Goal: Download file/media

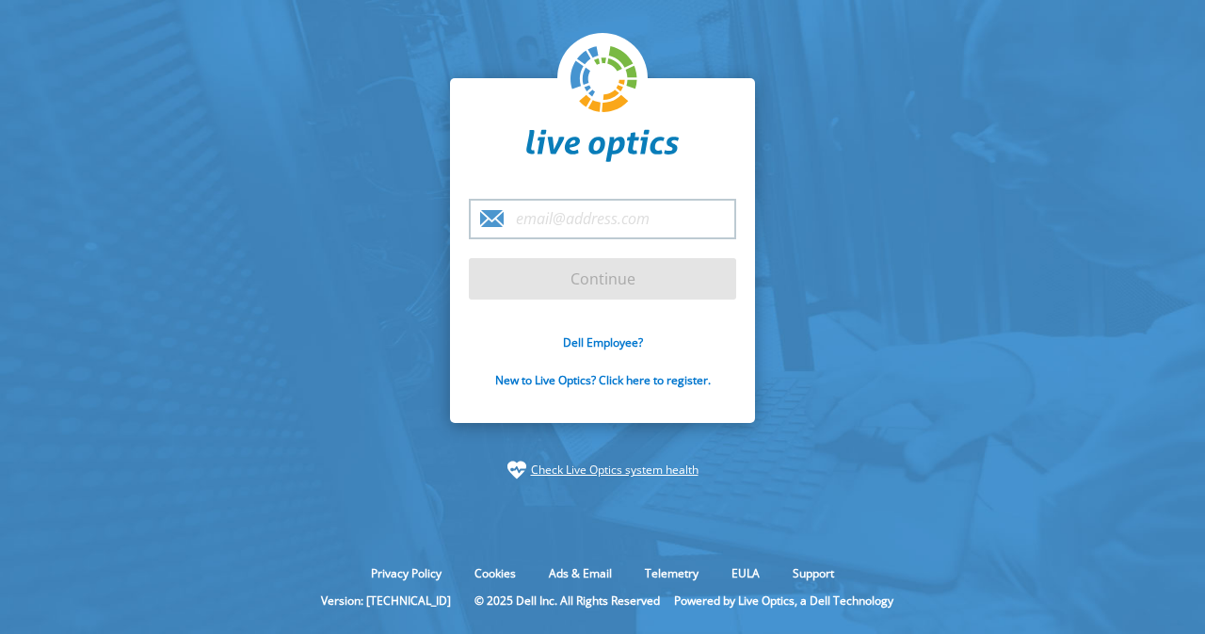
click at [663, 217] on input "email" at bounding box center [602, 219] width 267 height 40
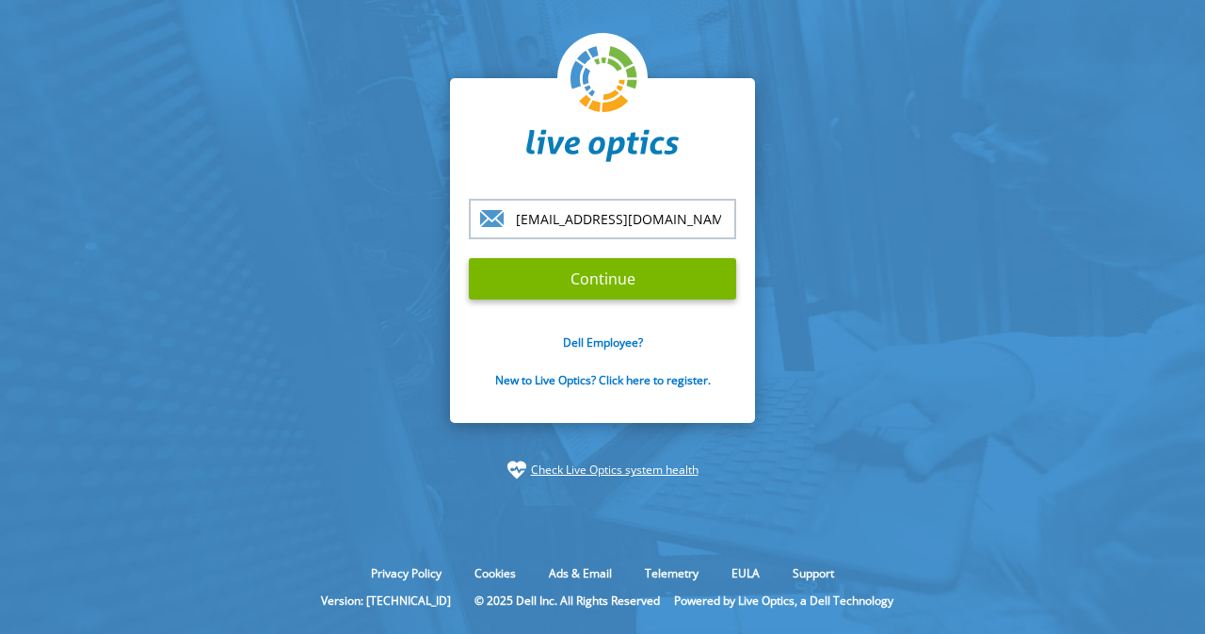
type input "[EMAIL_ADDRESS][DOMAIN_NAME]"
click at [469, 258] on input "Continue" at bounding box center [602, 278] width 267 height 41
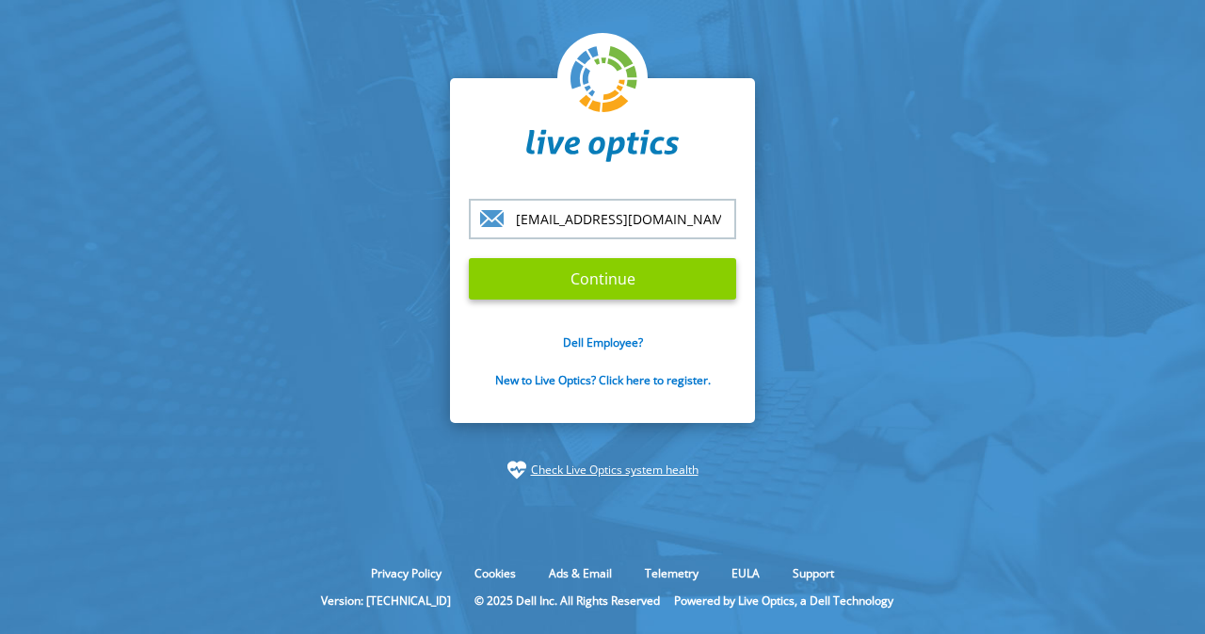
click at [645, 280] on input "Continue" at bounding box center [602, 278] width 267 height 41
click at [621, 281] on input "Continue" at bounding box center [602, 278] width 267 height 41
click at [623, 276] on input "Continue" at bounding box center [602, 278] width 267 height 41
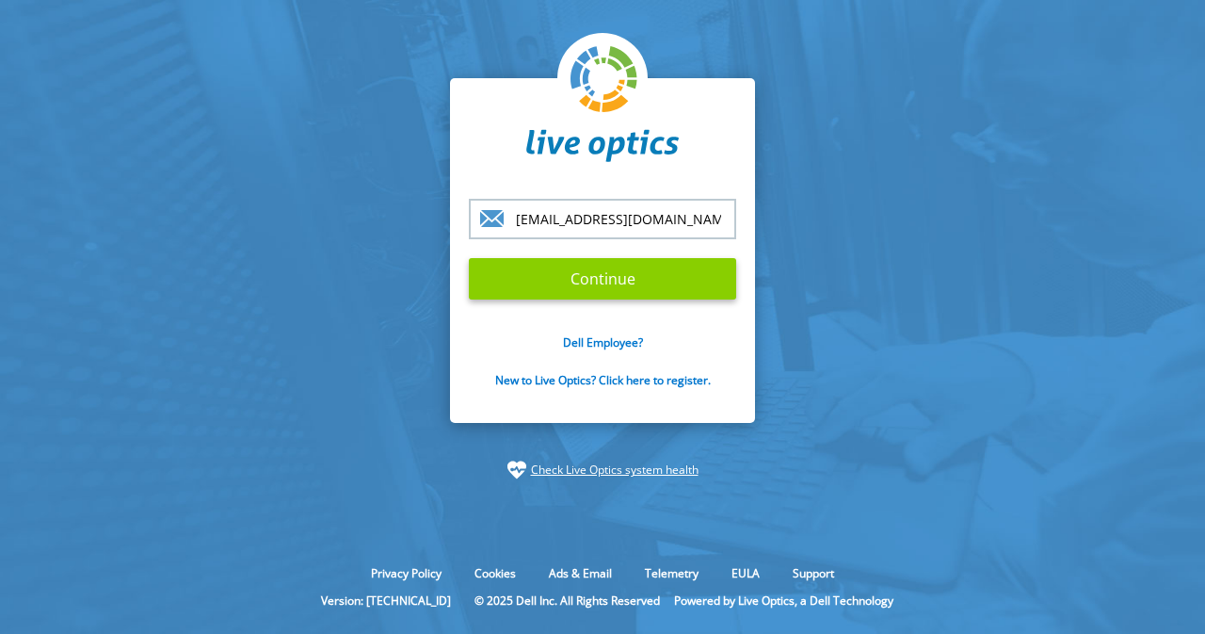
click at [654, 281] on input "Continue" at bounding box center [602, 278] width 267 height 41
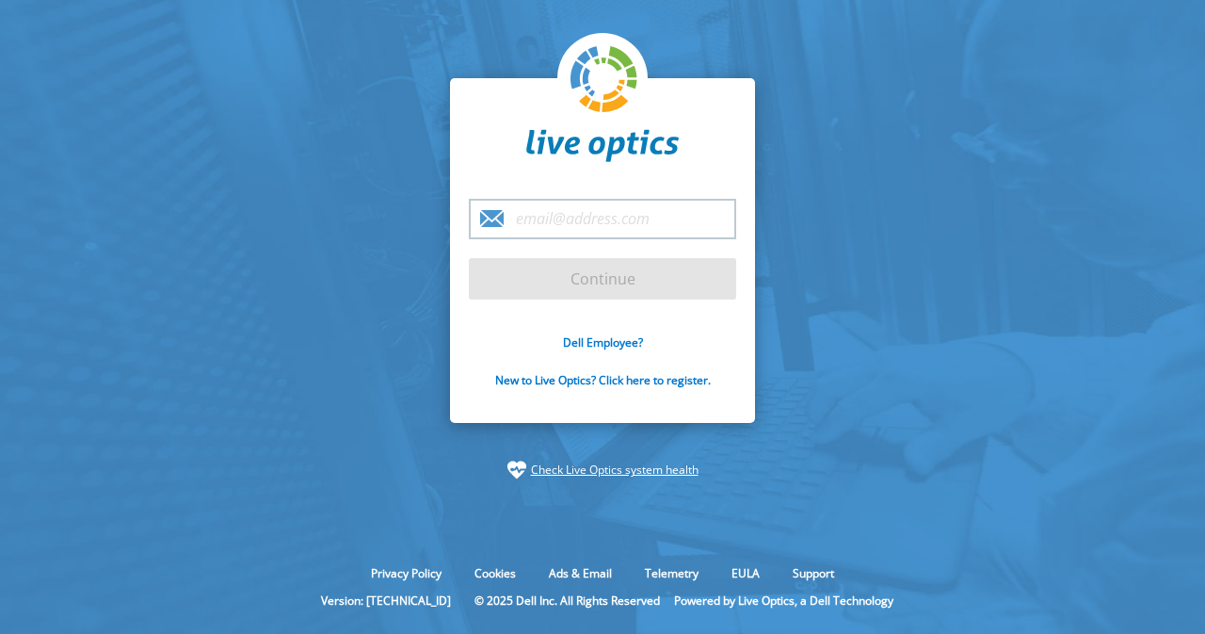
click at [566, 228] on input "email" at bounding box center [602, 219] width 267 height 40
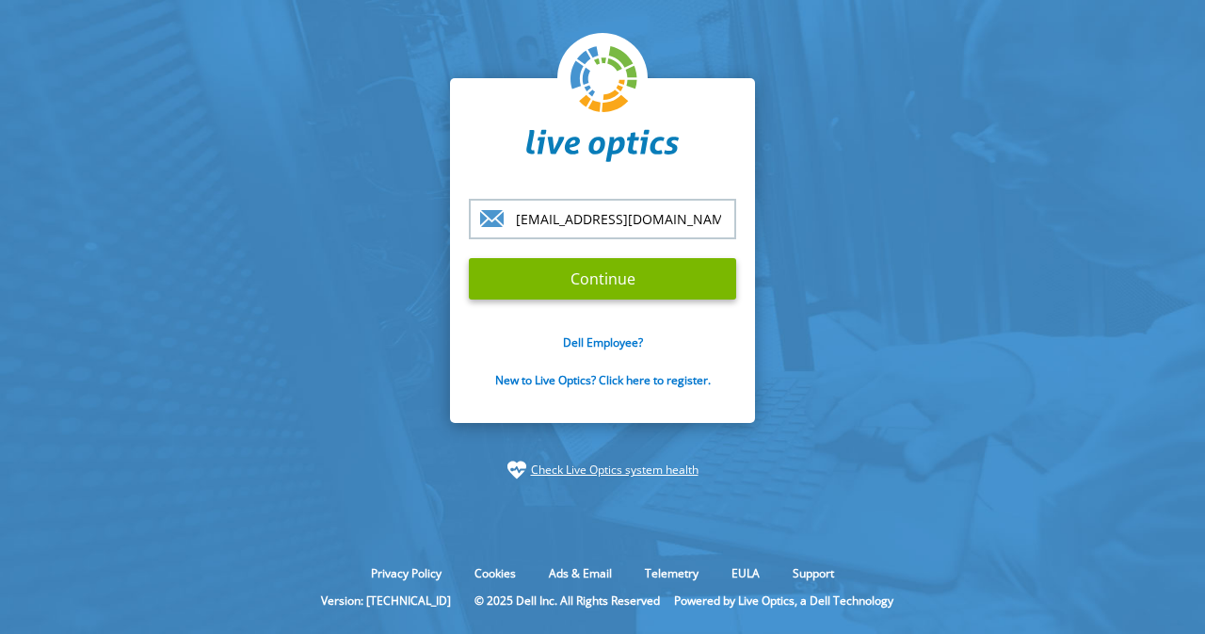
type input "[EMAIL_ADDRESS][DOMAIN_NAME]"
click at [469, 258] on input "Continue" at bounding box center [602, 278] width 267 height 41
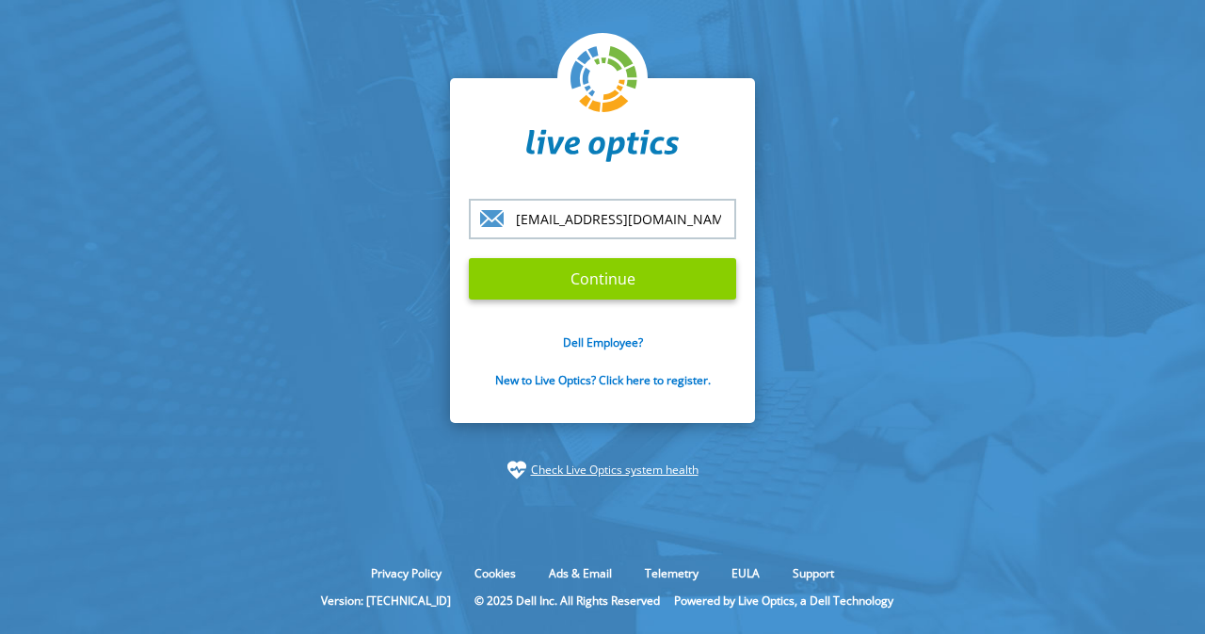
click at [561, 270] on input "Continue" at bounding box center [602, 278] width 267 height 41
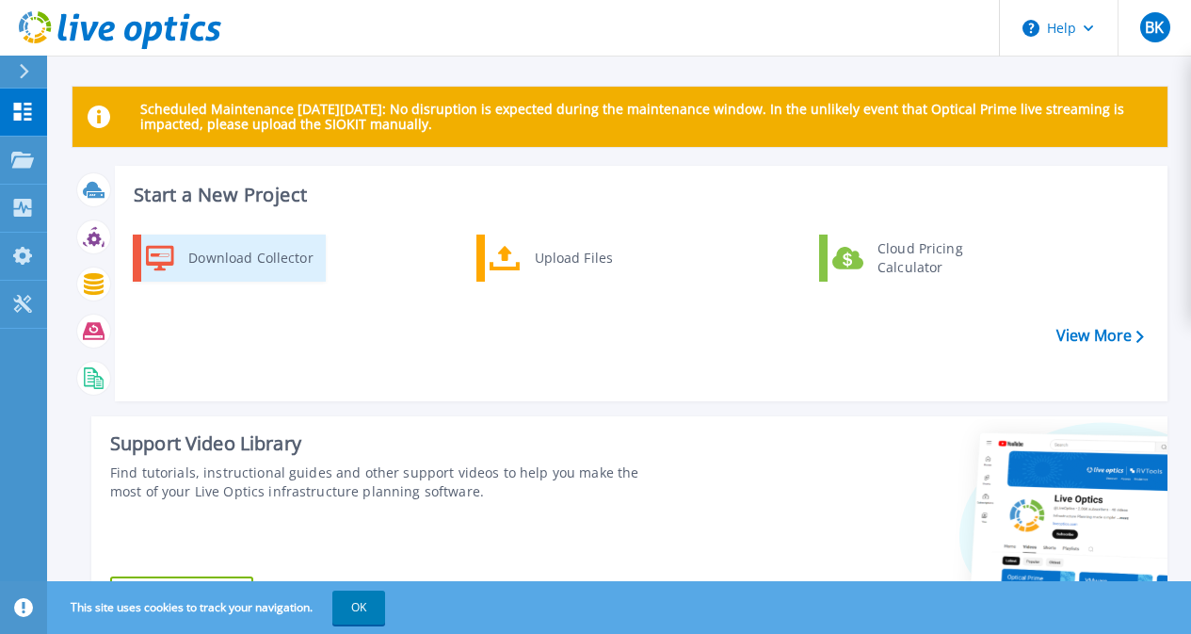
click at [236, 255] on div "Download Collector" at bounding box center [250, 258] width 142 height 38
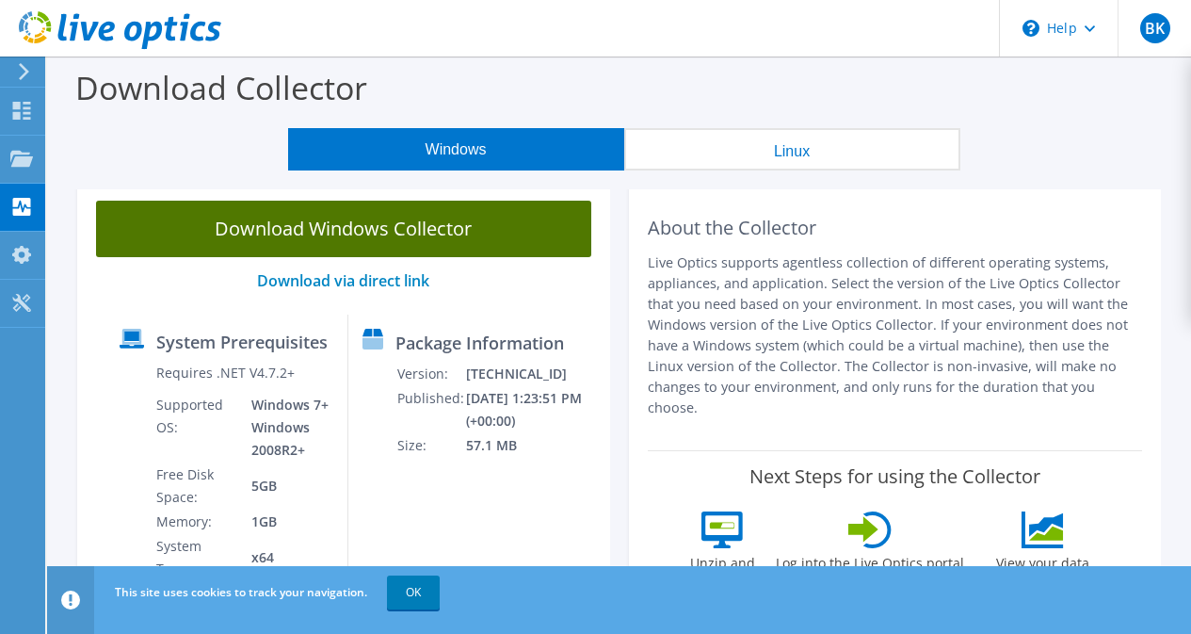
click at [425, 245] on link "Download Windows Collector" at bounding box center [343, 229] width 495 height 56
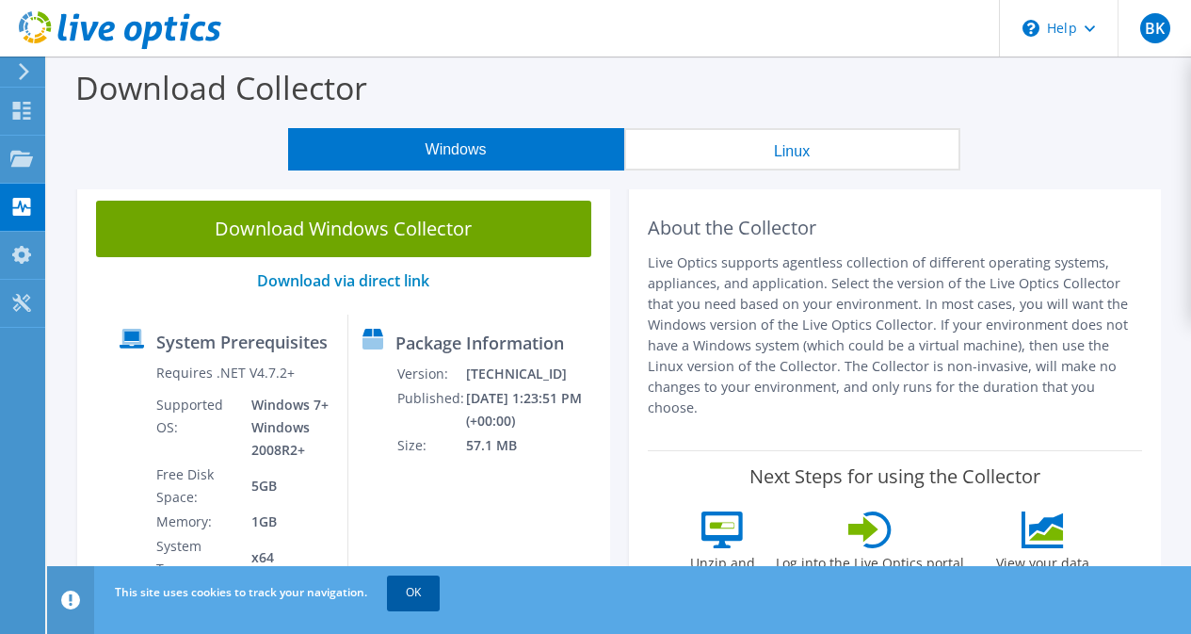
click at [415, 595] on link "OK" at bounding box center [413, 592] width 53 height 34
